Goal: Task Accomplishment & Management: Manage account settings

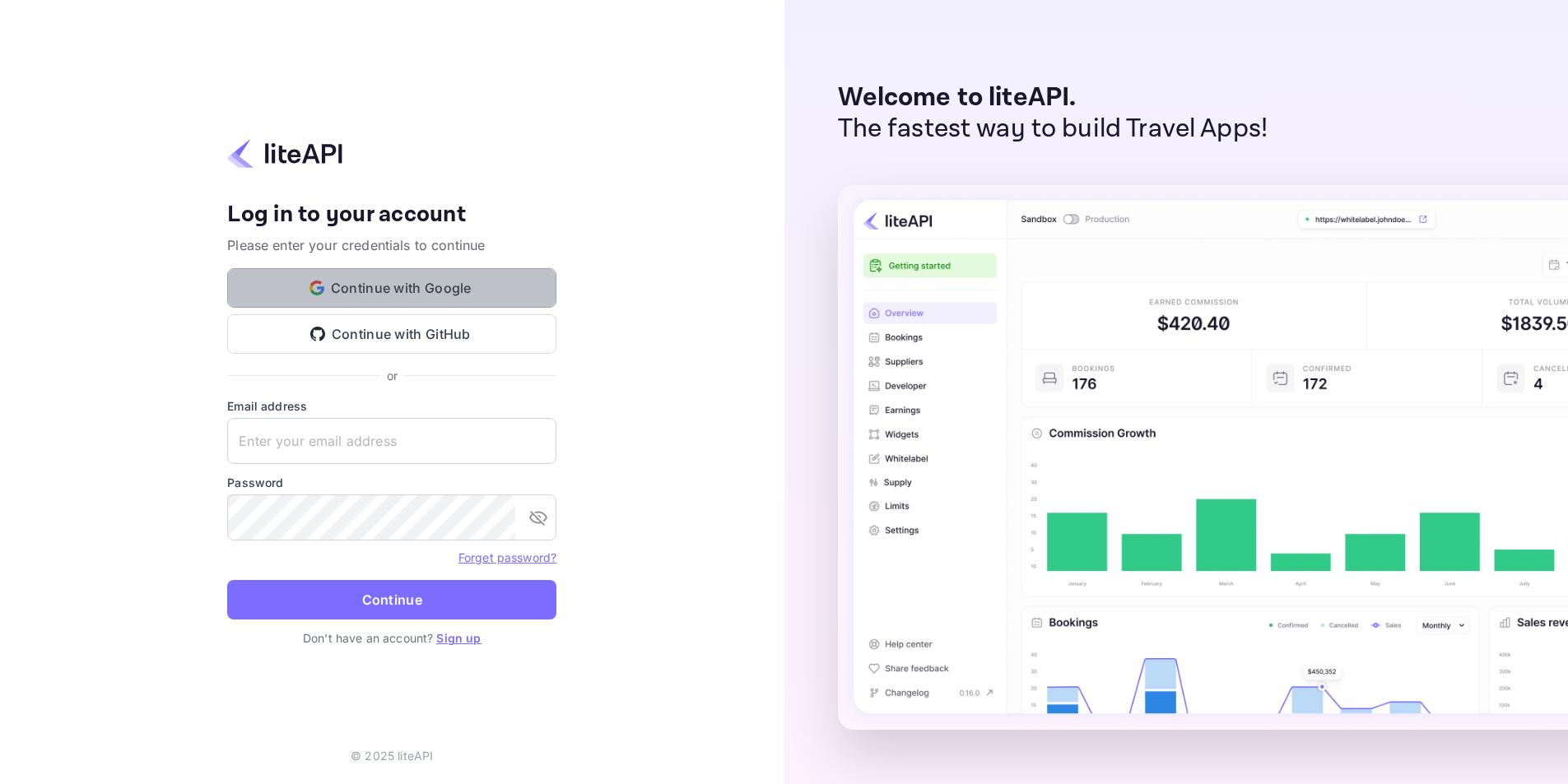
click at [349, 292] on button "Continue with Google" at bounding box center [392, 288] width 329 height 40
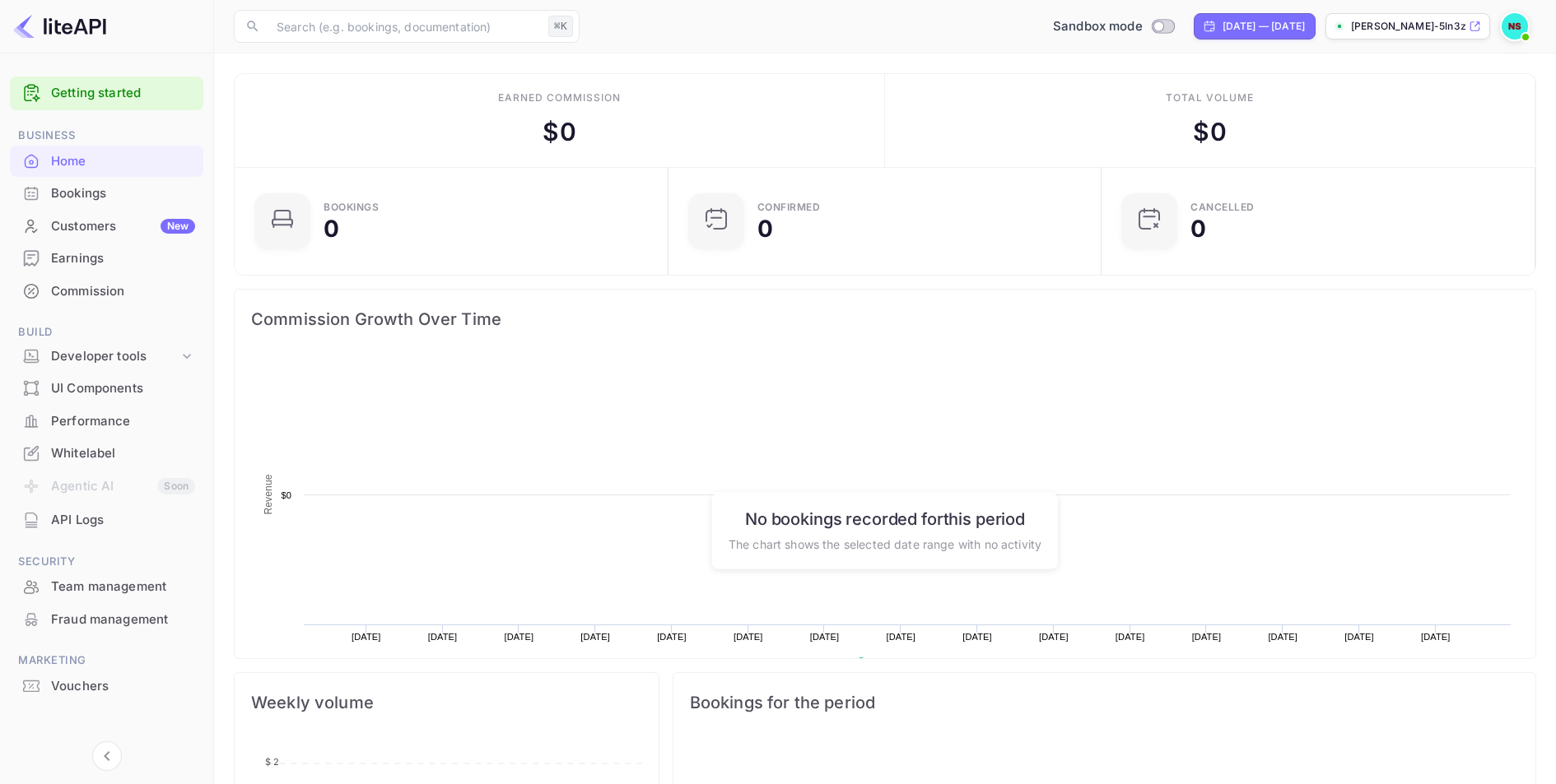
scroll to position [255, 410]
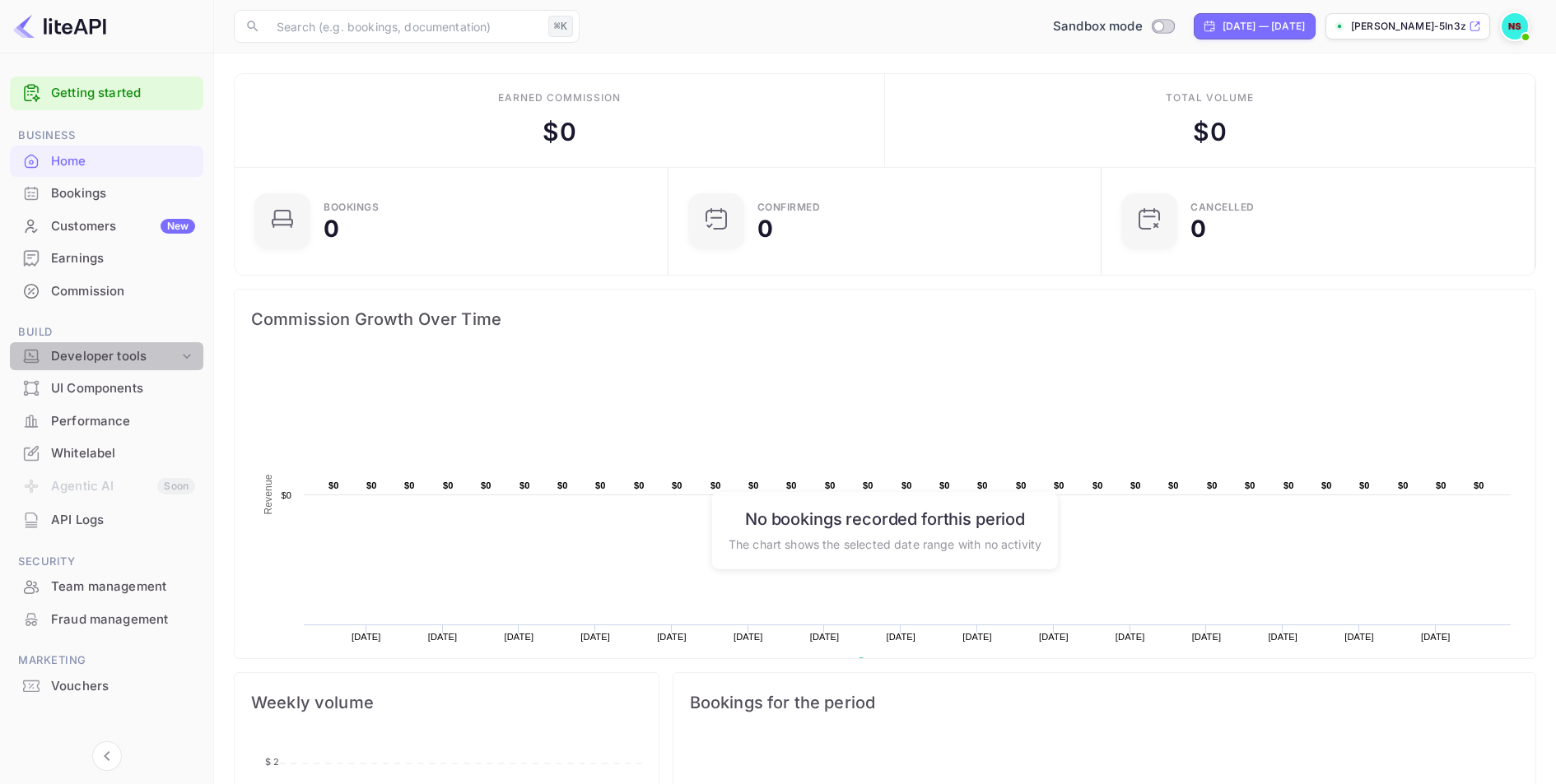
click at [113, 353] on div "Developer tools" at bounding box center [114, 357] width 128 height 19
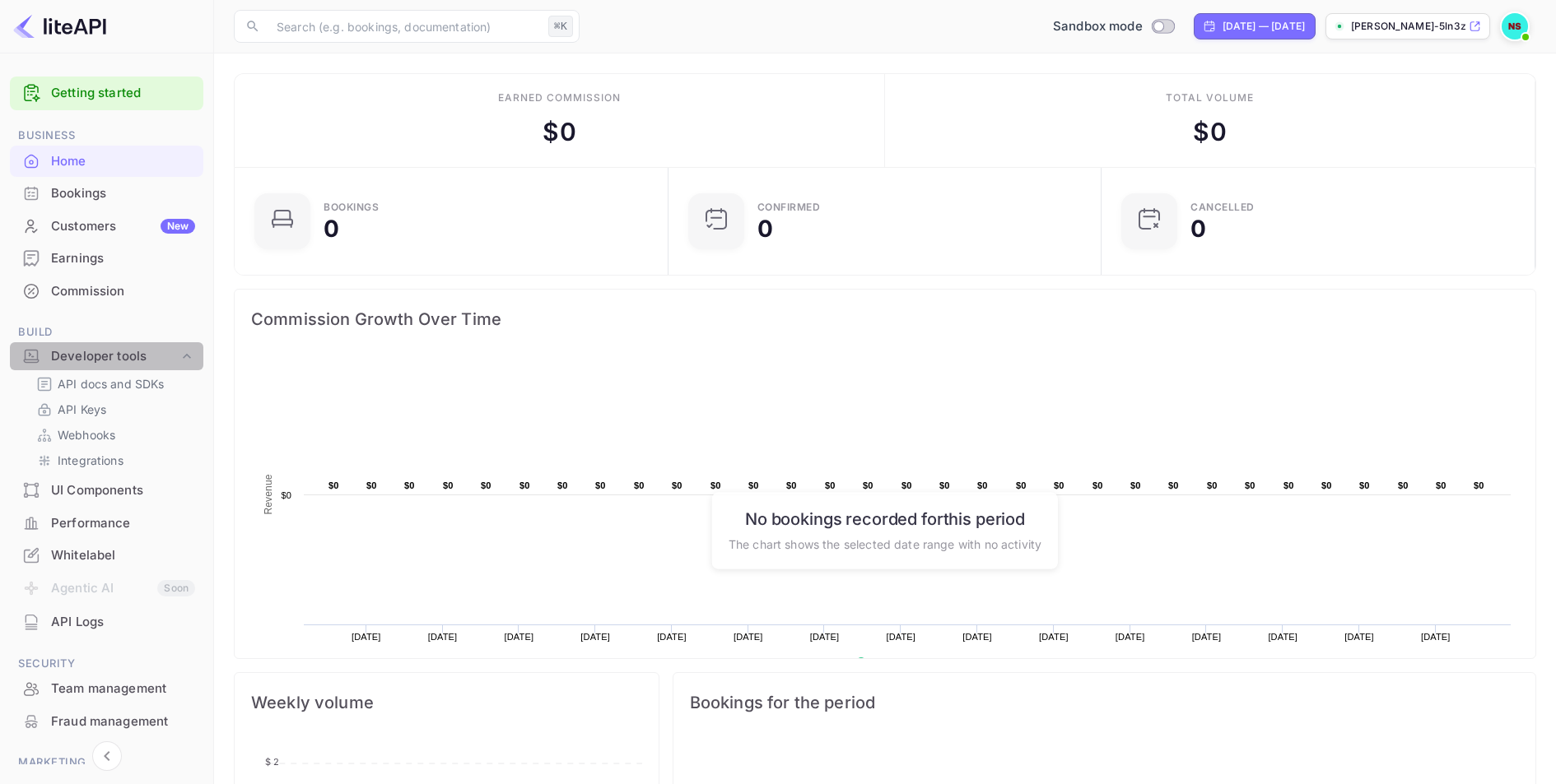
click at [111, 365] on div "Developer tools" at bounding box center [114, 357] width 128 height 19
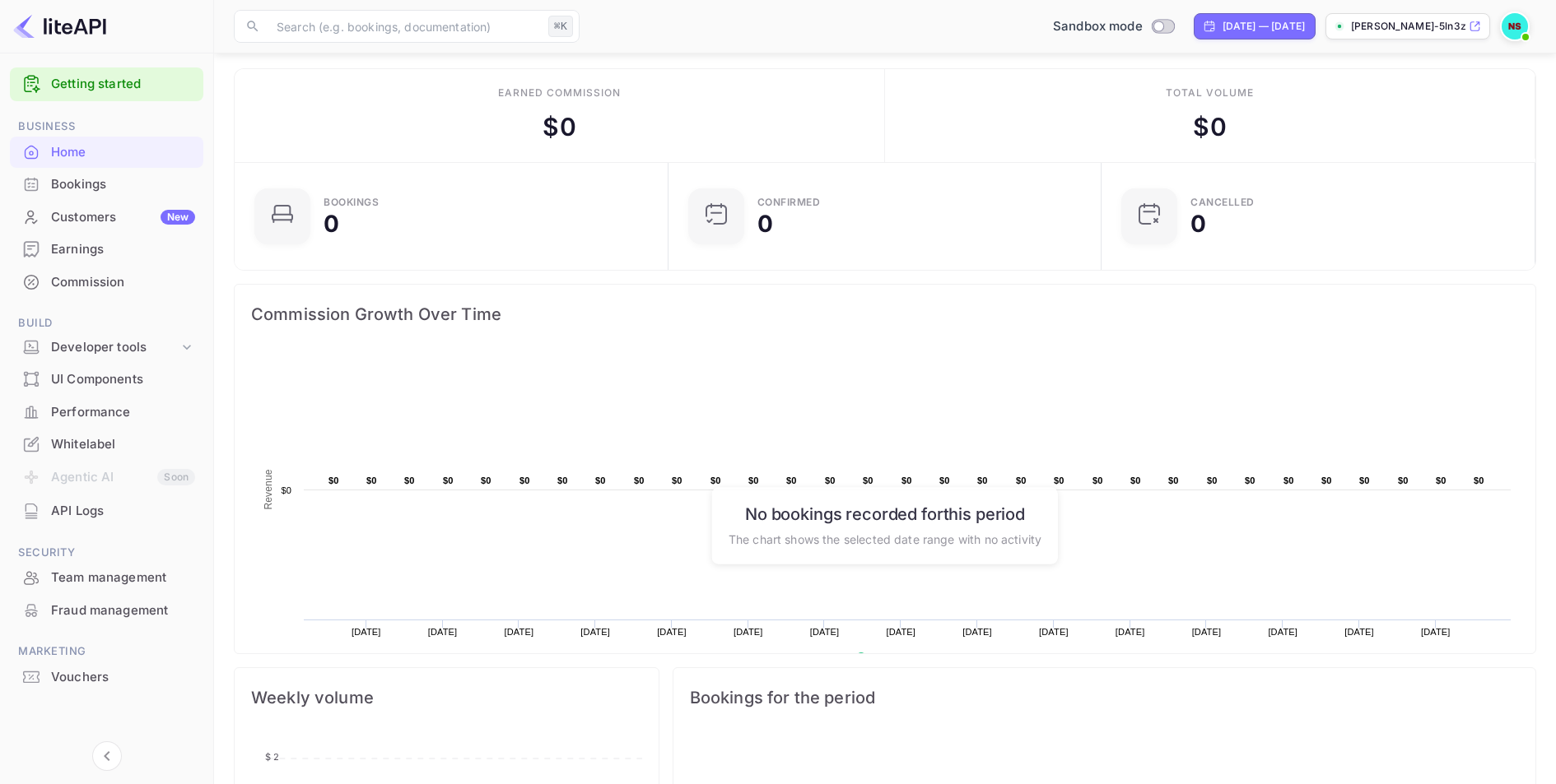
scroll to position [0, 0]
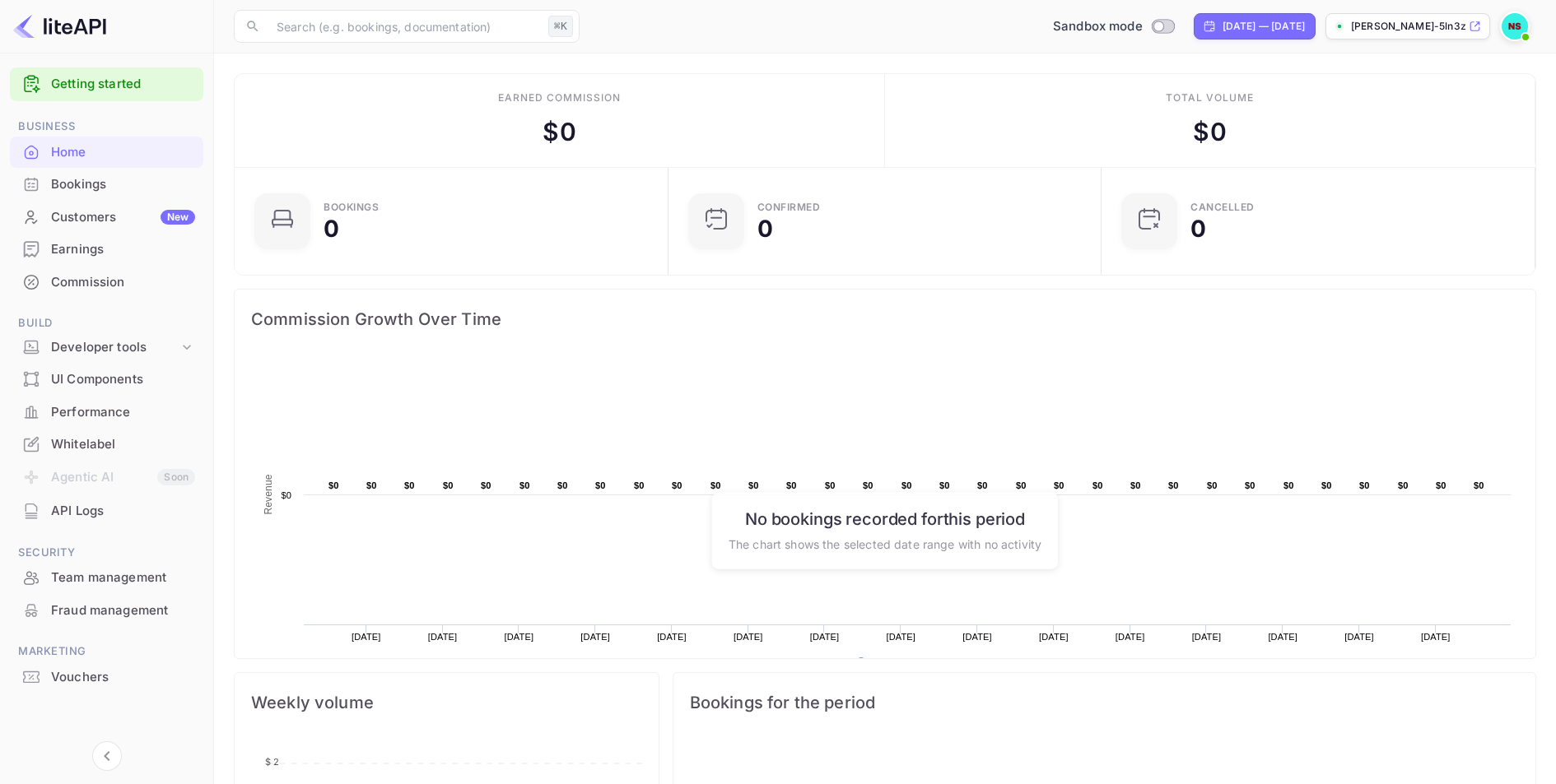
click at [1506, 28] on img at bounding box center [1514, 26] width 26 height 26
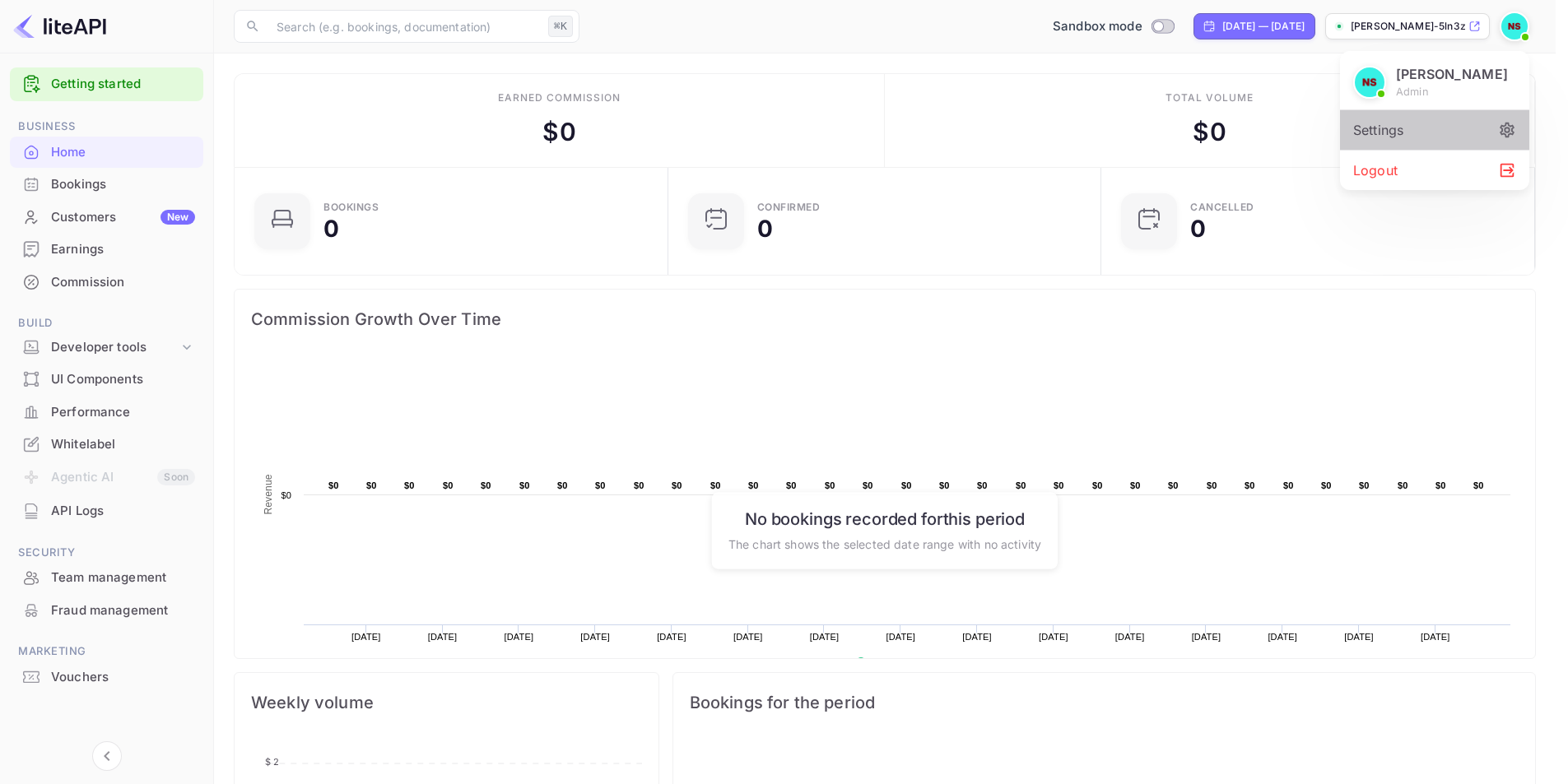
click at [1496, 129] on div "Settings" at bounding box center [1435, 129] width 190 height 40
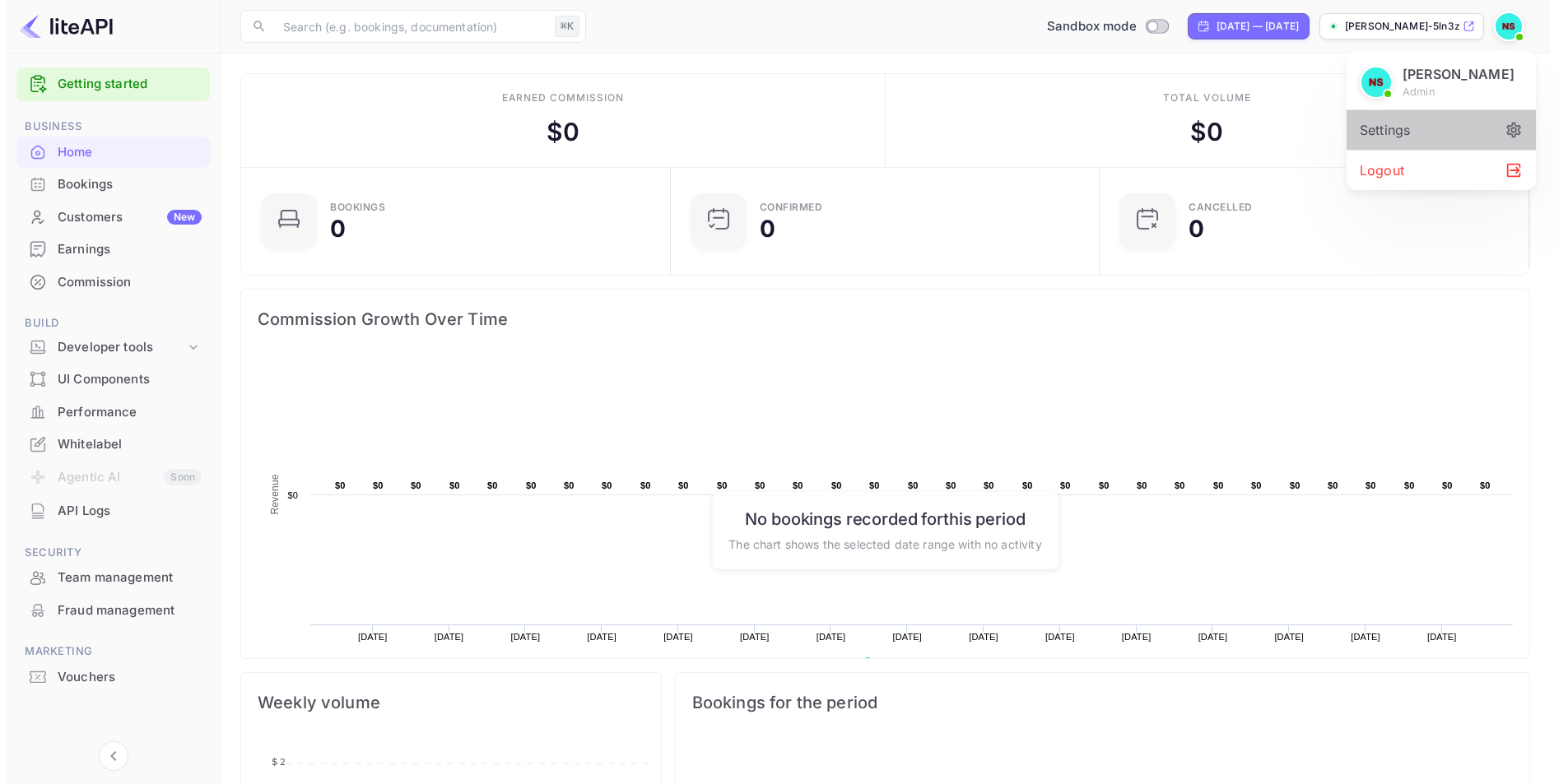
scroll to position [14, 14]
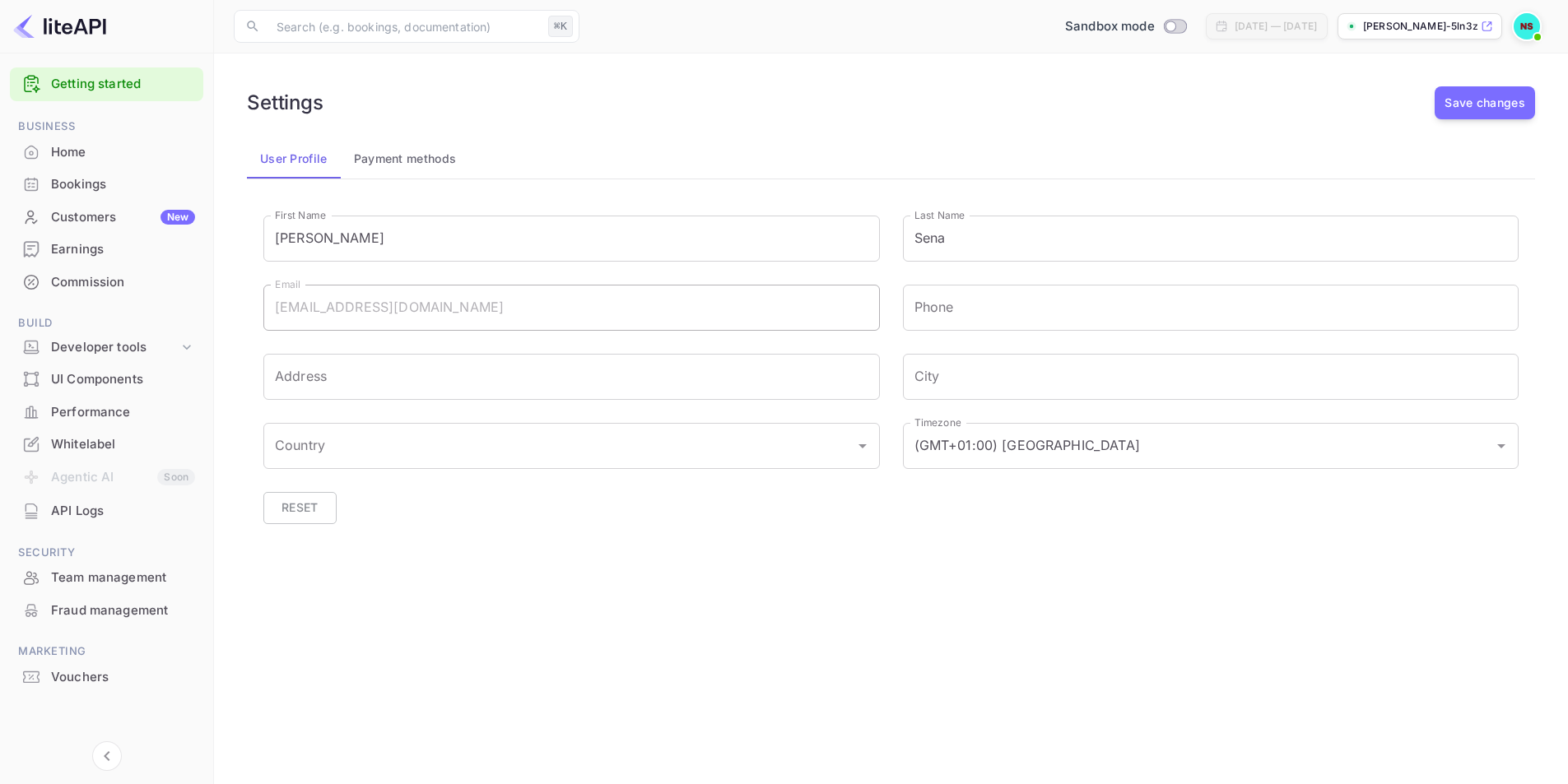
click at [399, 162] on button "Payment methods" at bounding box center [405, 158] width 129 height 40
